Goal: Information Seeking & Learning: Check status

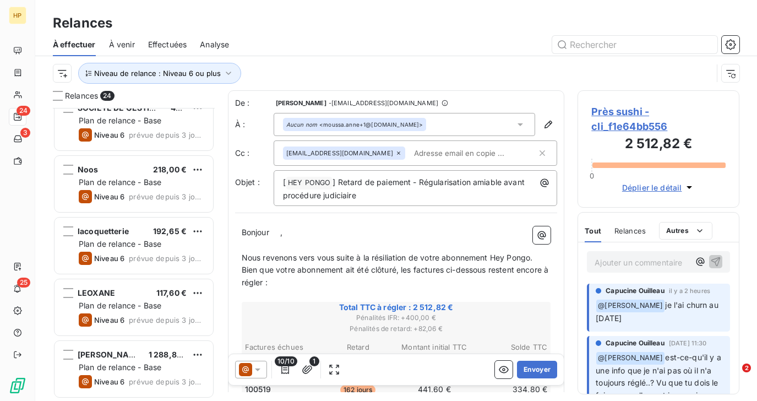
scroll to position [293, 161]
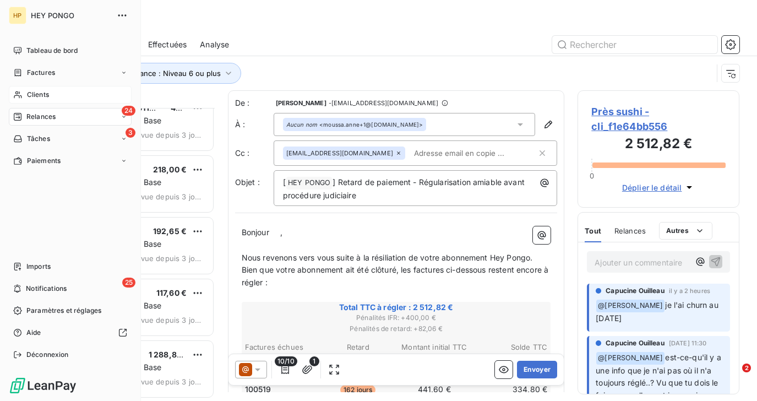
click at [28, 96] on span "Clients" at bounding box center [38, 95] width 22 height 10
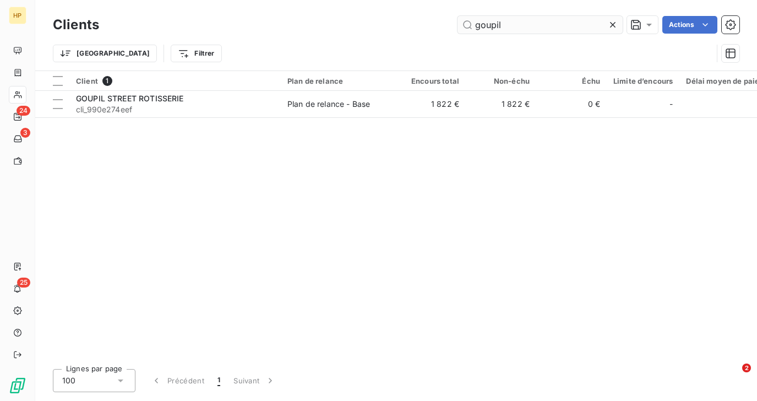
drag, startPoint x: 507, startPoint y: 26, endPoint x: 466, endPoint y: 26, distance: 40.8
click at [466, 26] on input "goupil" at bounding box center [540, 25] width 165 height 18
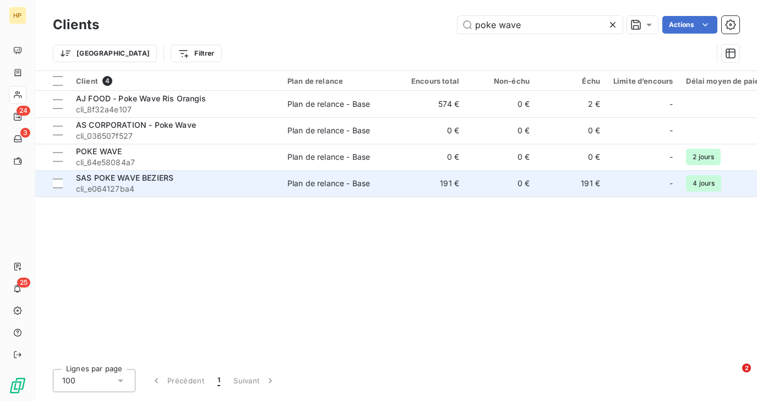
type input "poke wave"
click at [155, 181] on span "SAS POKE WAVE BEZIERS" at bounding box center [124, 177] width 97 height 9
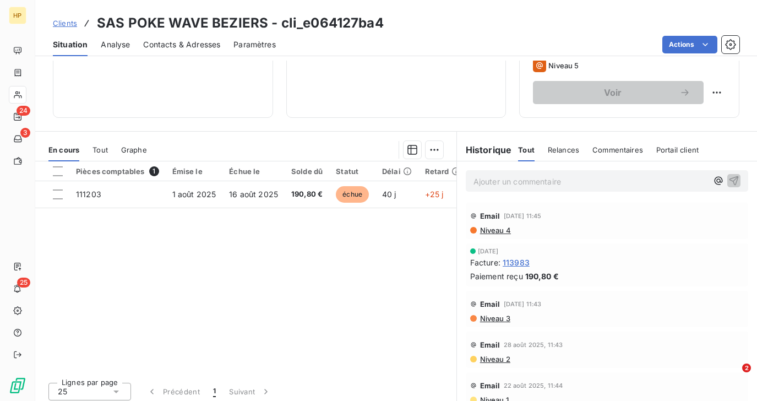
click at [492, 231] on span "Niveau 4" at bounding box center [495, 230] width 32 height 9
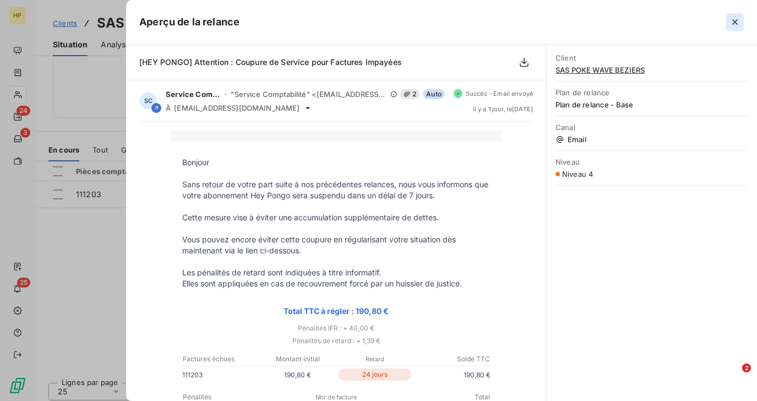
click at [736, 21] on icon "button" at bounding box center [735, 22] width 11 height 11
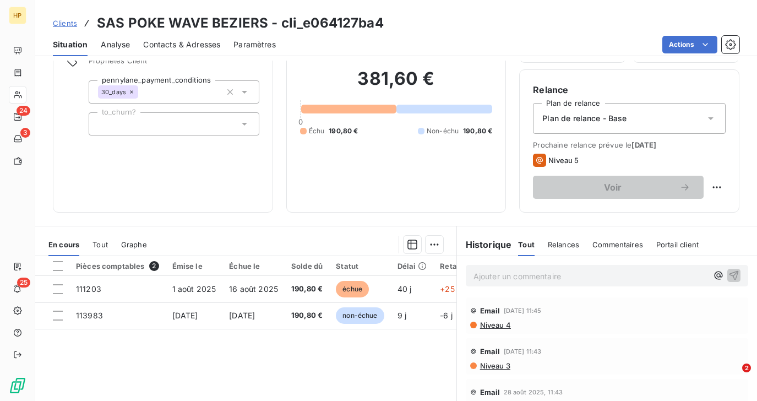
scroll to position [167, 0]
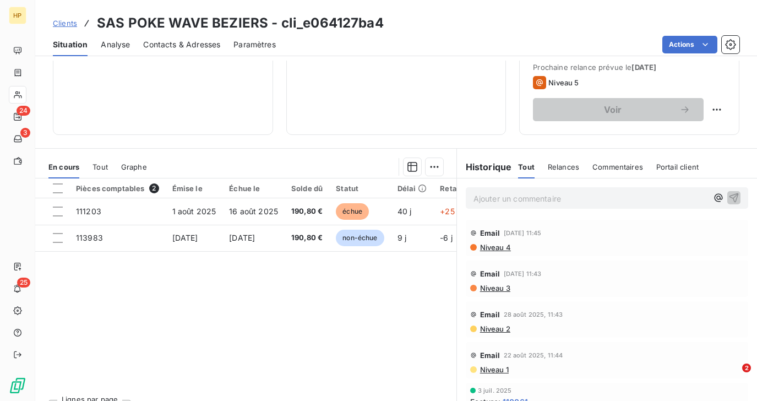
click at [491, 203] on p "Ajouter un commentaire ﻿" at bounding box center [591, 199] width 234 height 14
click at [617, 199] on span "Vente du fonds de commerce (à priori [DATE]" at bounding box center [557, 197] width 167 height 9
click at [673, 197] on p "Vente du fonds de commerce (à priori le [DATE]" at bounding box center [591, 198] width 234 height 13
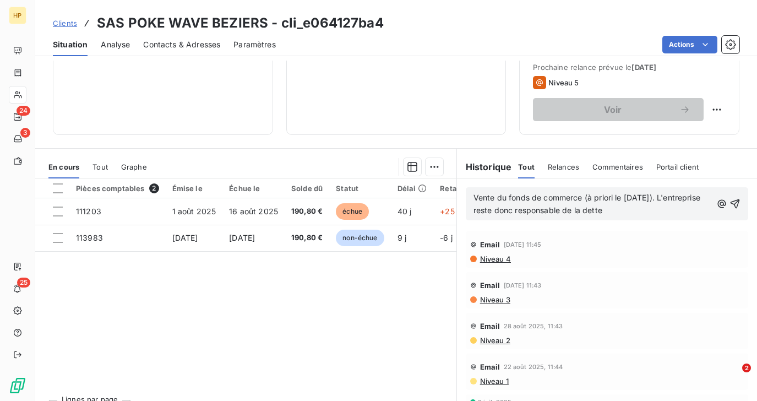
click at [686, 196] on p "Vente du fonds de commerce (à priori le [DATE]). L'entreprise reste donc respon…" at bounding box center [593, 204] width 238 height 25
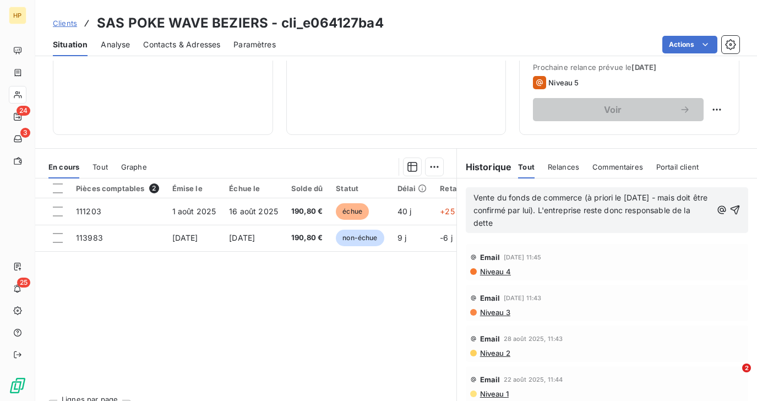
click at [608, 226] on p "Vente du fonds de commerce (à priori le [DATE] - mais doit être confirmé par lu…" at bounding box center [593, 211] width 238 height 38
click at [555, 223] on span "Vente du fonds de commerce (à priori le [DATE] - mais doit être confirmé par lu…" at bounding box center [592, 210] width 237 height 35
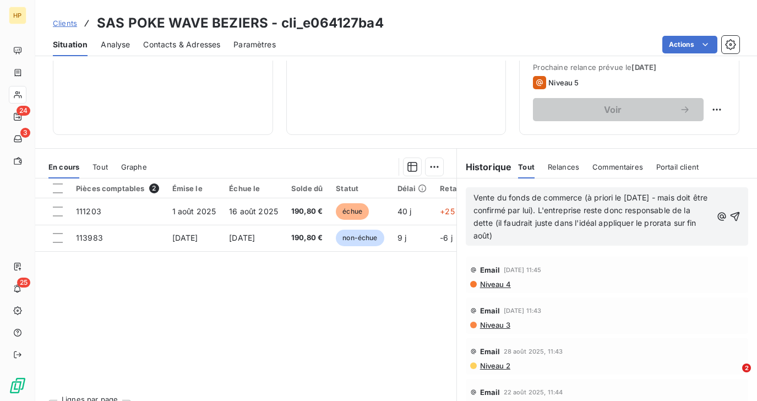
click at [497, 238] on p "Vente du fonds de commerce (à priori le [DATE] - mais doit être confirmé par lu…" at bounding box center [593, 217] width 238 height 51
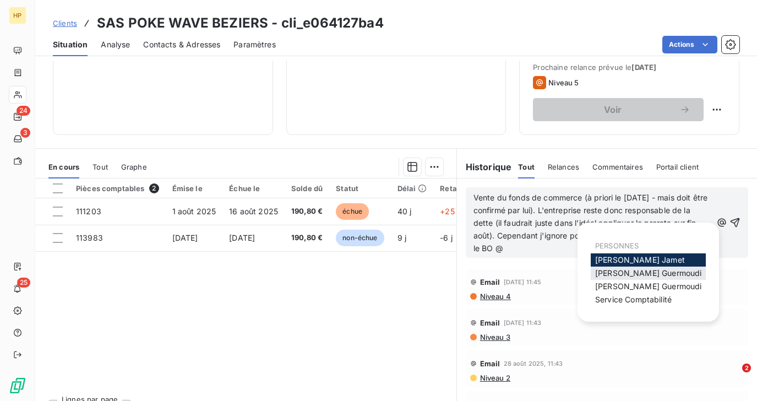
click at [604, 270] on span "[PERSON_NAME]" at bounding box center [648, 272] width 106 height 9
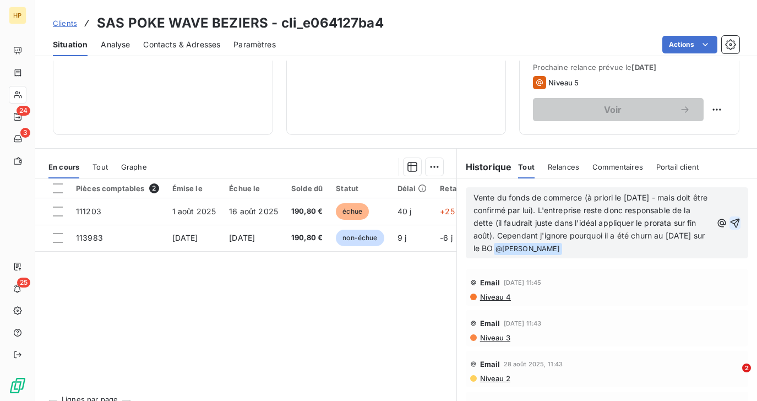
click at [736, 222] on icon "button" at bounding box center [735, 222] width 9 height 9
